Goal: Transaction & Acquisition: Purchase product/service

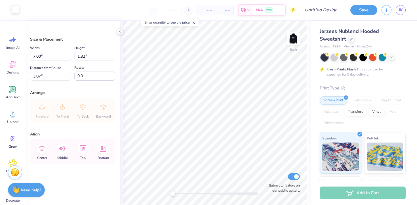
click at [13, 11] on div at bounding box center [15, 9] width 8 height 8
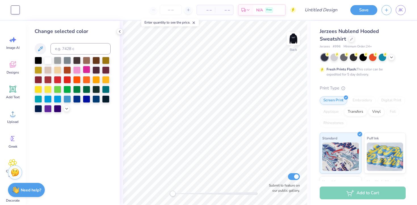
click at [85, 70] on div at bounding box center [86, 69] width 7 height 7
click at [351, 39] on icon at bounding box center [351, 38] width 3 height 3
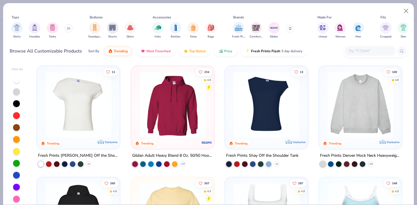
click at [358, 99] on img at bounding box center [360, 104] width 72 height 66
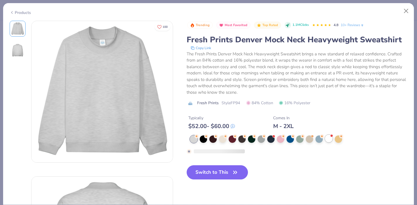
click at [329, 138] on div at bounding box center [328, 138] width 7 height 7
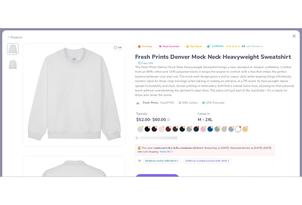
scroll to position [98, 0]
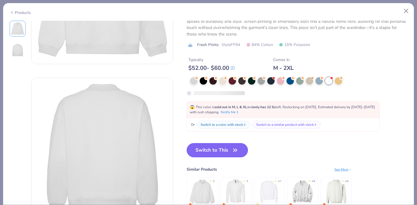
click at [217, 148] on button "Switch to This" at bounding box center [218, 150] width 62 height 14
click at [231, 149] on button "Switch to This" at bounding box center [218, 150] width 62 height 14
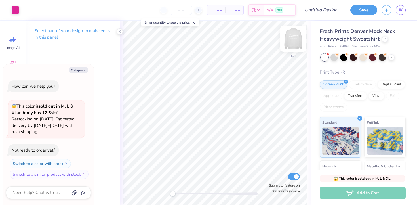
click at [295, 38] on img at bounding box center [293, 38] width 23 height 23
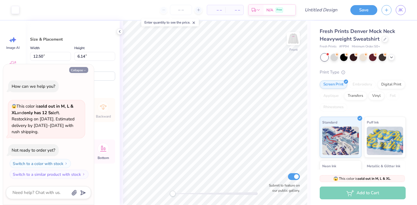
click at [86, 72] on icon "button" at bounding box center [84, 70] width 3 height 3
type textarea "x"
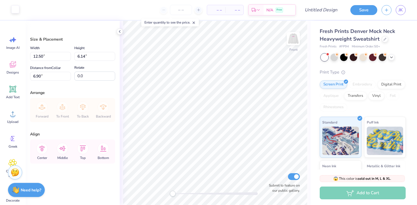
click at [13, 7] on div at bounding box center [15, 9] width 8 height 8
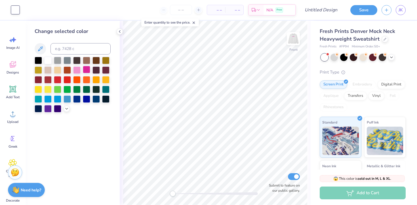
click at [86, 70] on div at bounding box center [86, 69] width 7 height 7
click at [290, 40] on img at bounding box center [293, 38] width 23 height 23
